Goal: Find specific fact: Find contact information

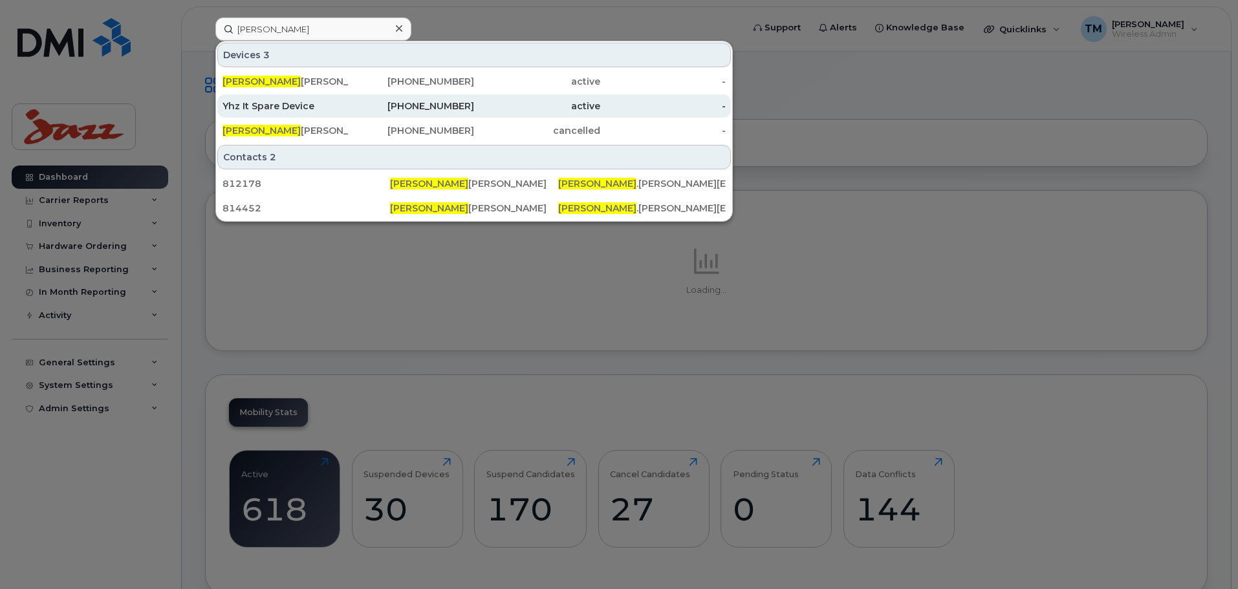
type input "Tanner"
click at [310, 105] on div "Yhz It Spare Device" at bounding box center [285, 106] width 126 height 13
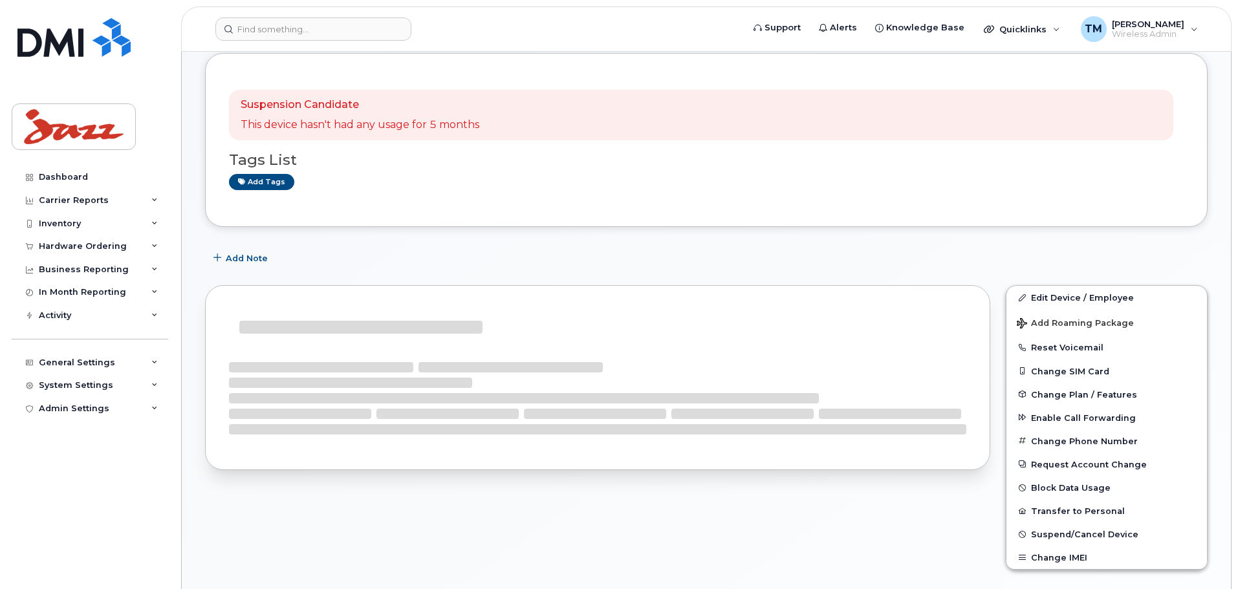
scroll to position [194, 0]
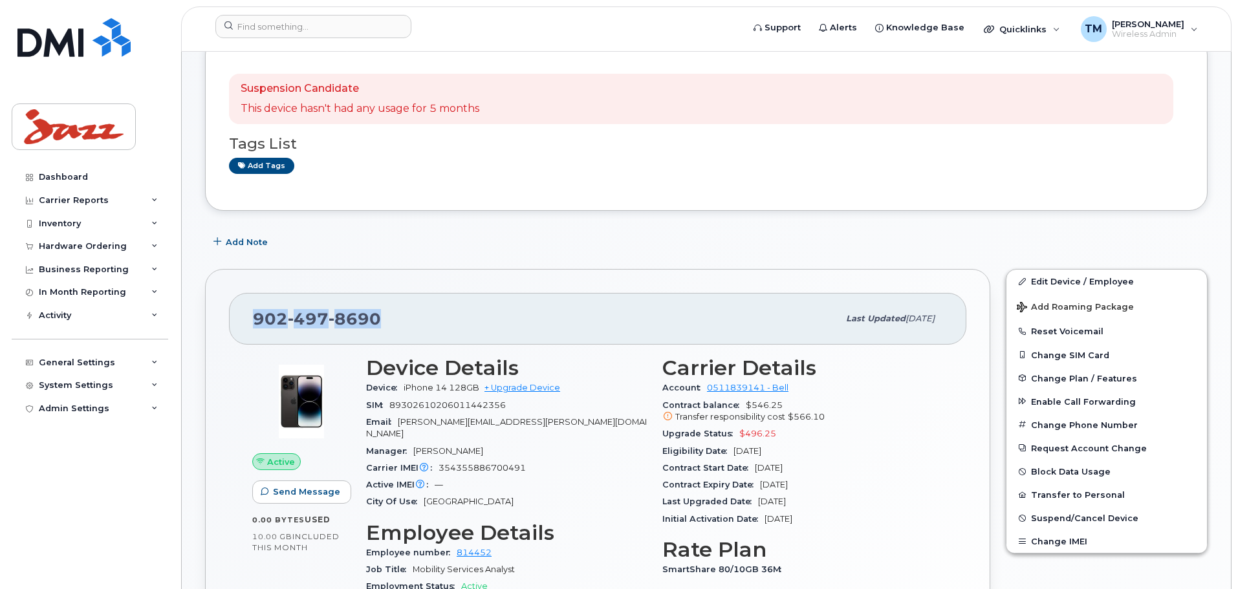
drag, startPoint x: 387, startPoint y: 320, endPoint x: 238, endPoint y: 324, distance: 149.5
click at [238, 325] on div "[PHONE_NUMBER] Last updated [DATE]" at bounding box center [597, 319] width 737 height 52
copy span "[PHONE_NUMBER]"
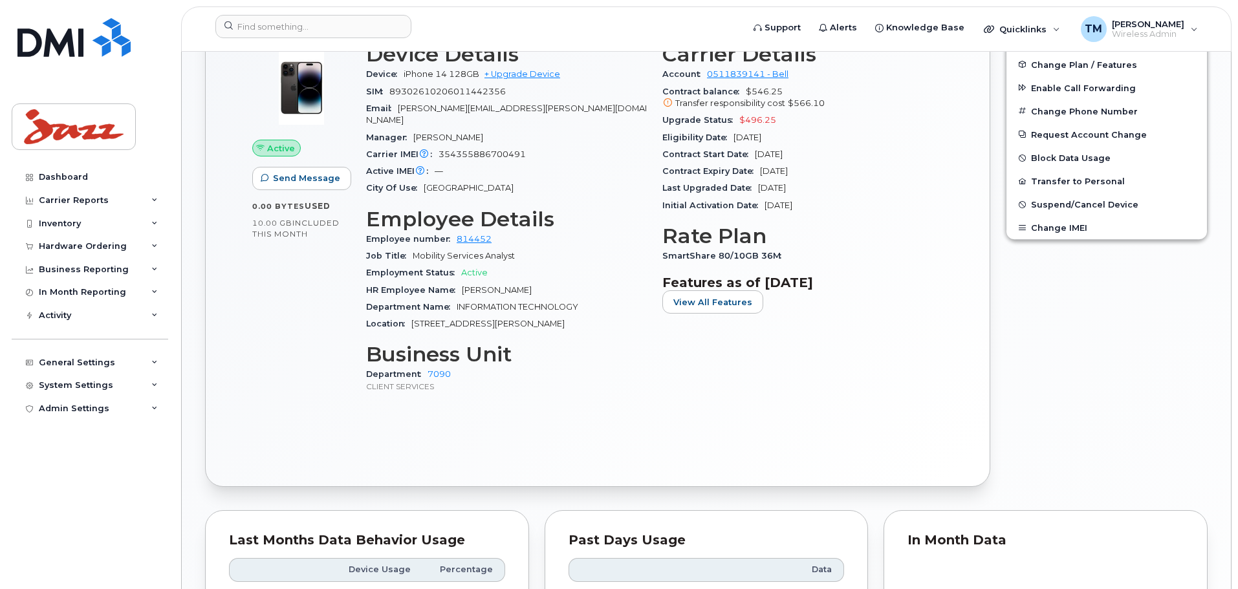
scroll to position [323, 0]
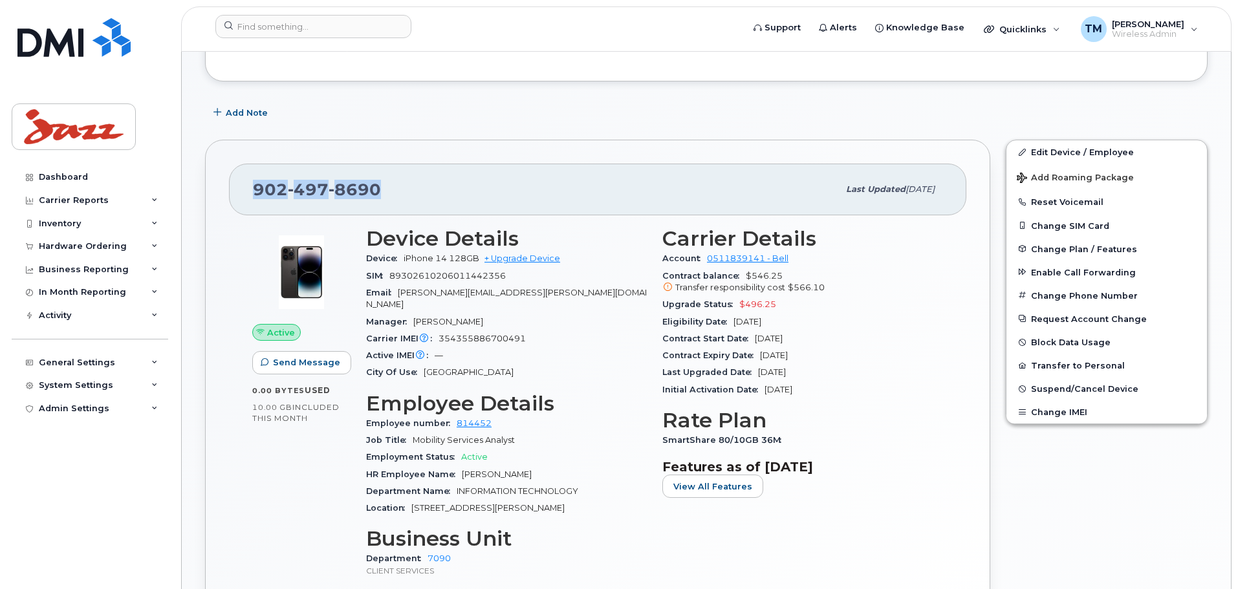
click at [578, 202] on div "[PHONE_NUMBER]" at bounding box center [545, 189] width 585 height 27
click at [349, 190] on span "8690" at bounding box center [355, 189] width 52 height 19
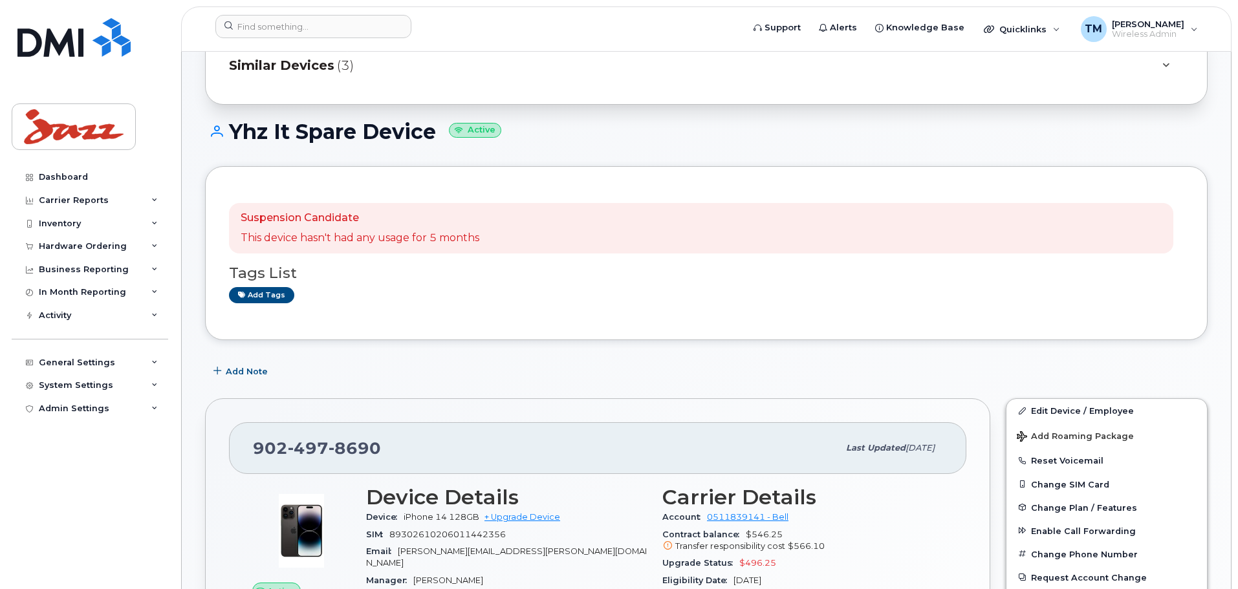
scroll to position [0, 0]
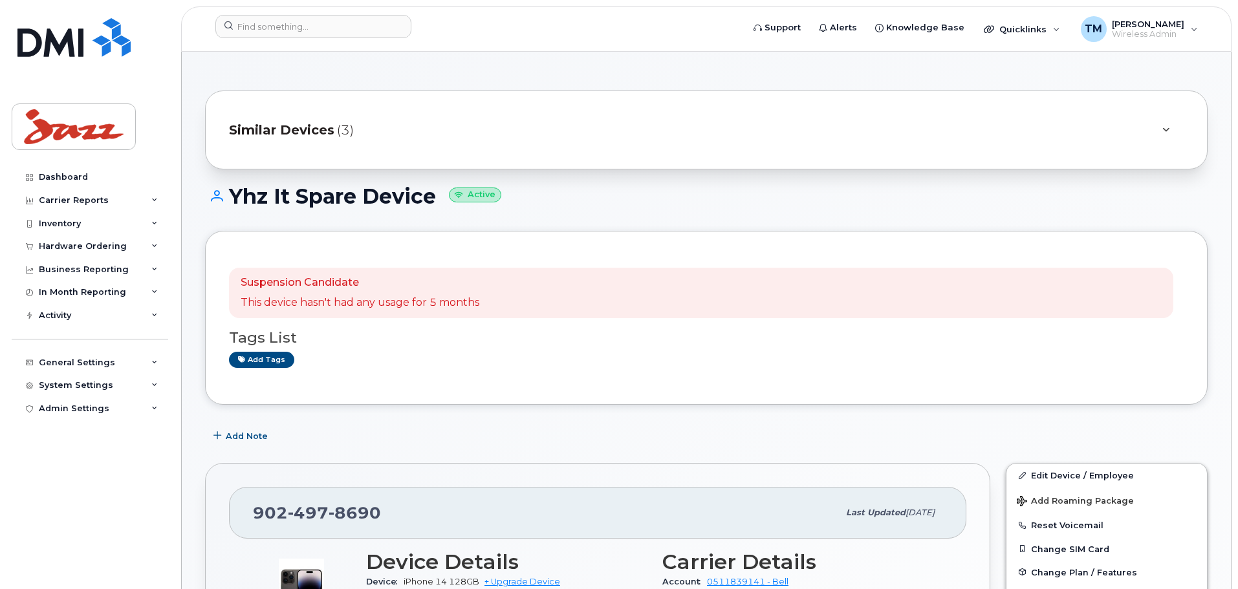
click at [1166, 131] on icon at bounding box center [1165, 130] width 7 height 8
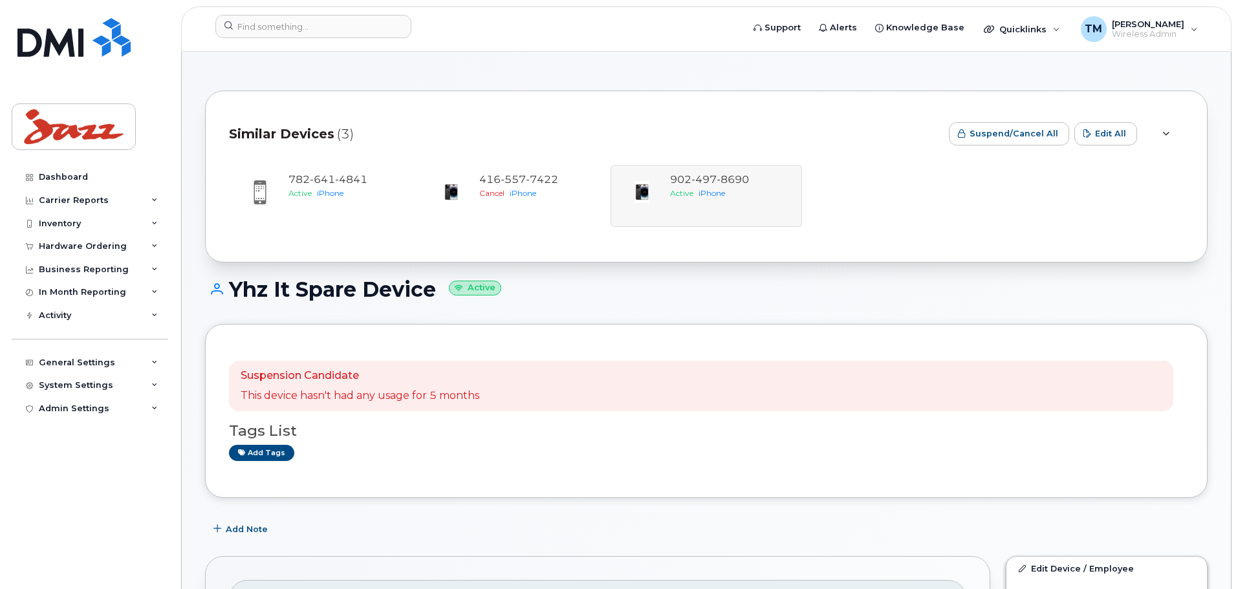
click at [1167, 131] on icon at bounding box center [1165, 134] width 7 height 8
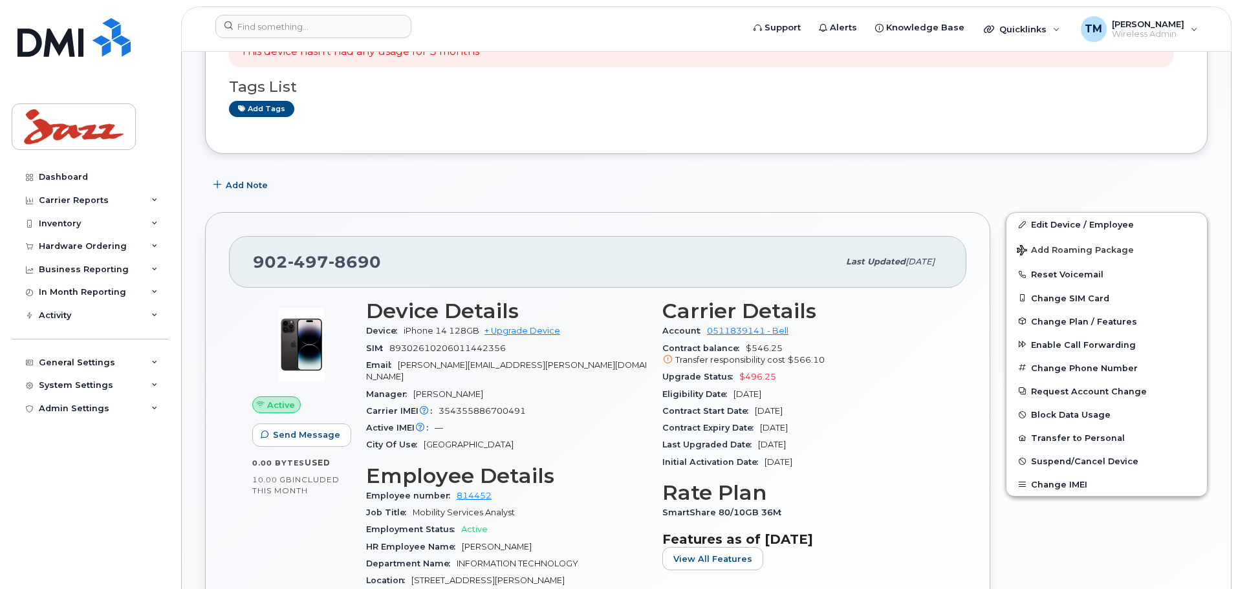
scroll to position [388, 0]
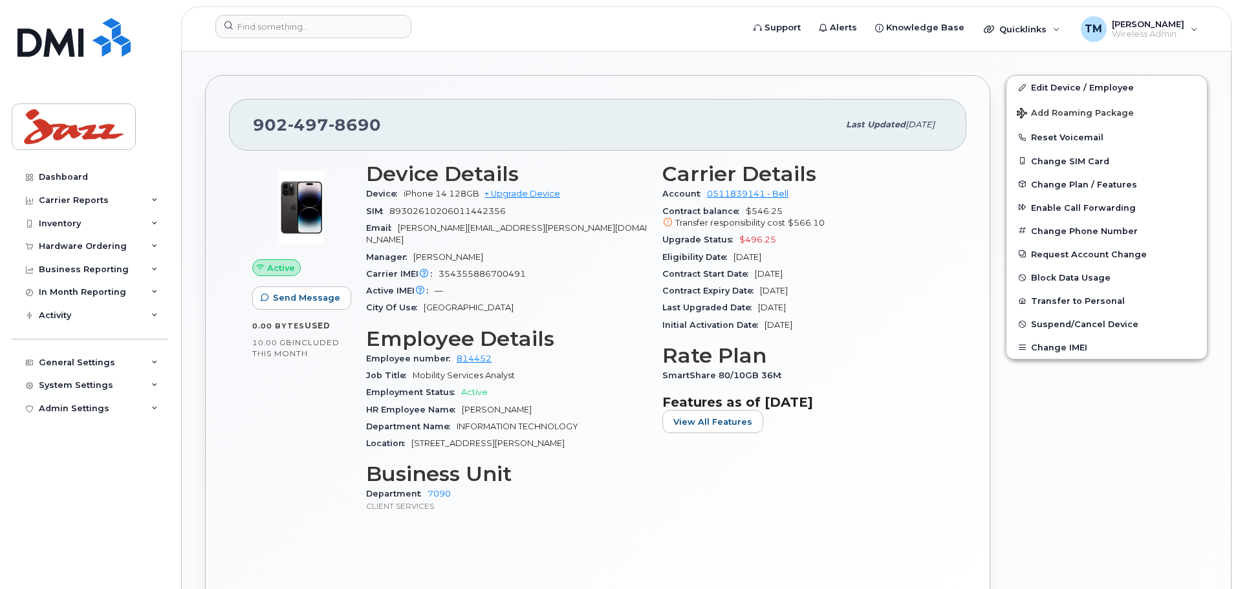
click at [654, 60] on div "Add Note" at bounding box center [706, 47] width 1003 height 23
